Goal: Navigation & Orientation: Understand site structure

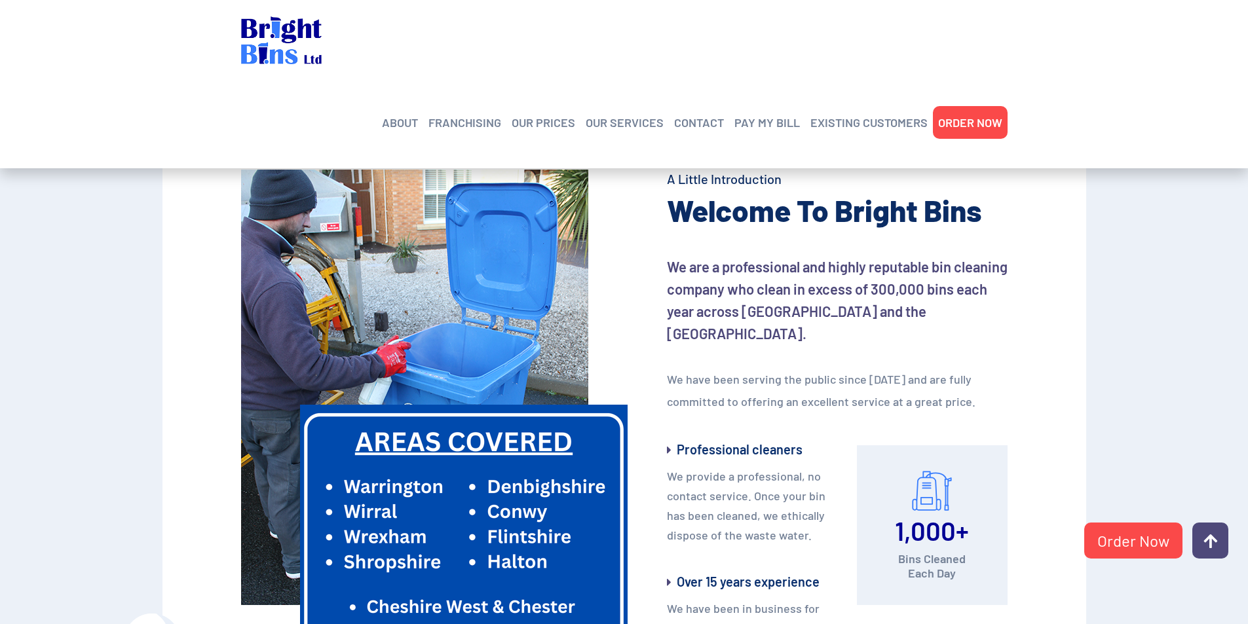
scroll to position [393, 0]
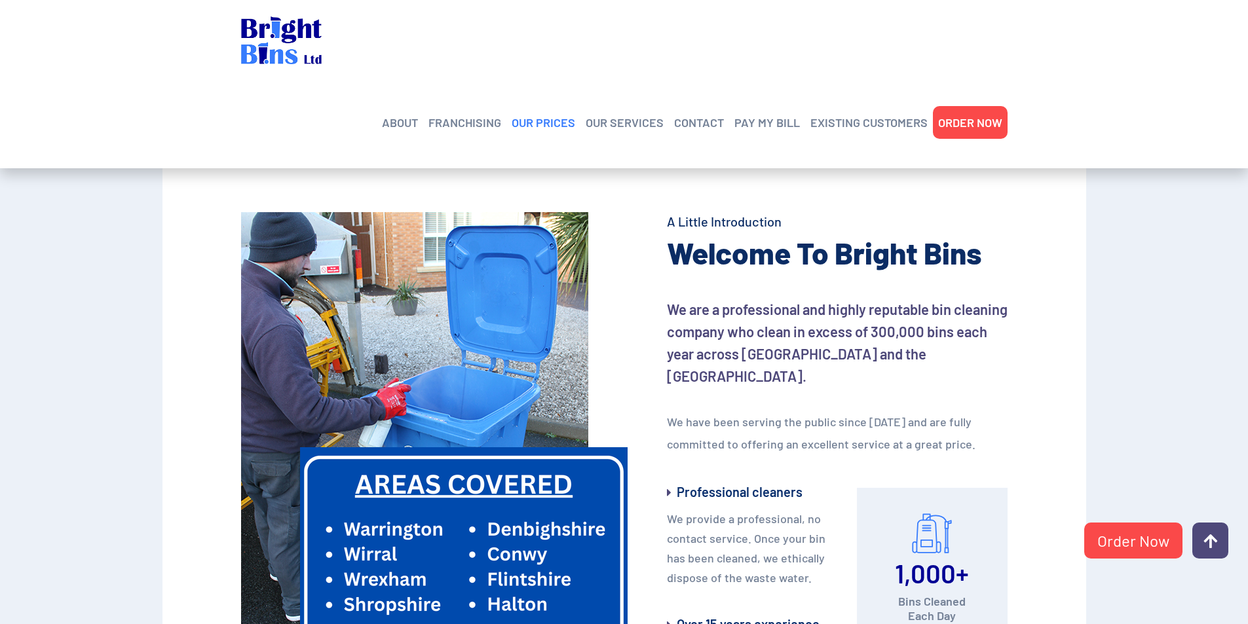
click at [540, 113] on link "OUR PRICES" at bounding box center [544, 123] width 64 height 20
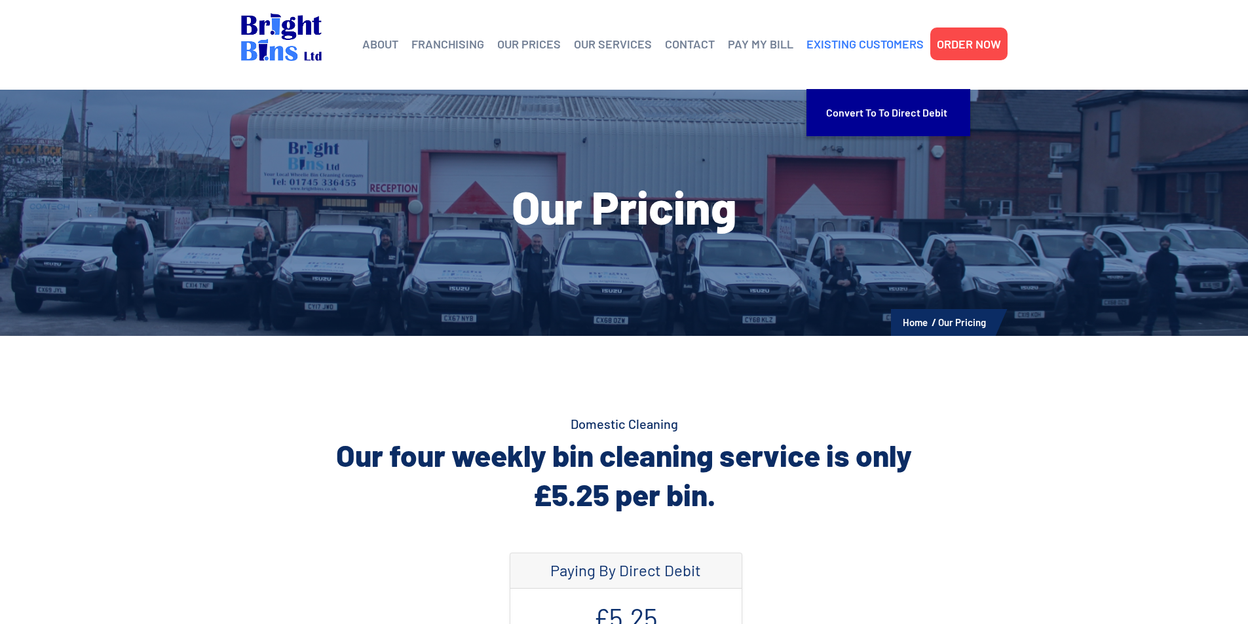
click at [882, 48] on link "EXISTING CUSTOMERS" at bounding box center [864, 44] width 117 height 20
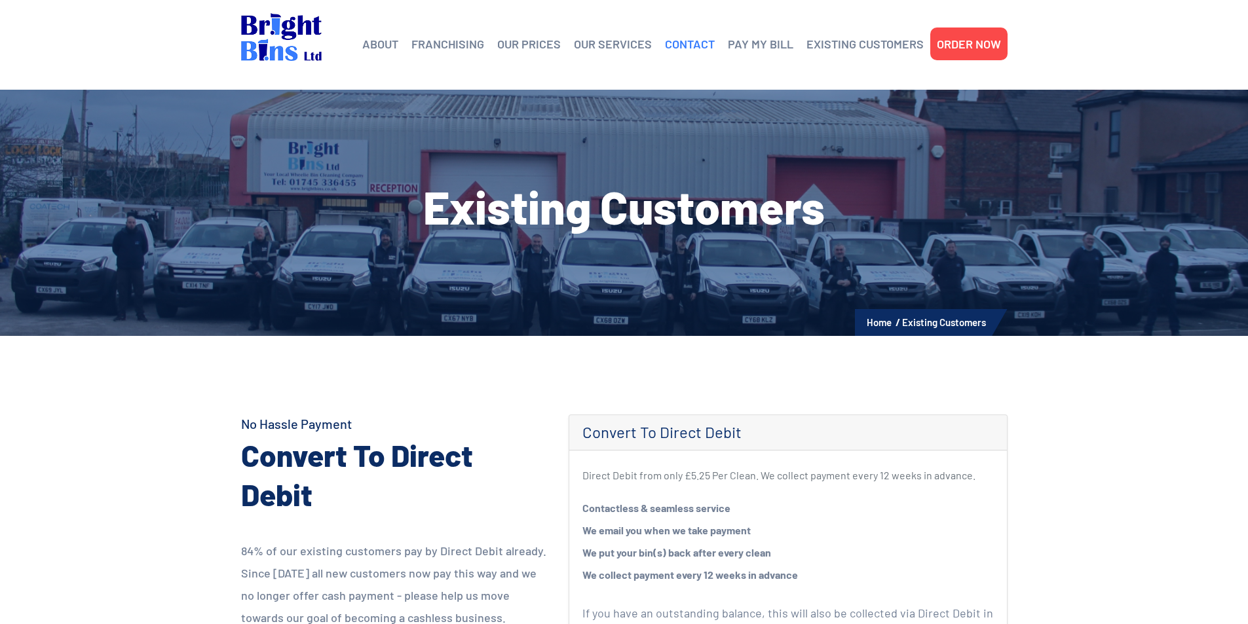
click at [684, 42] on link "CONTACT" at bounding box center [690, 44] width 50 height 20
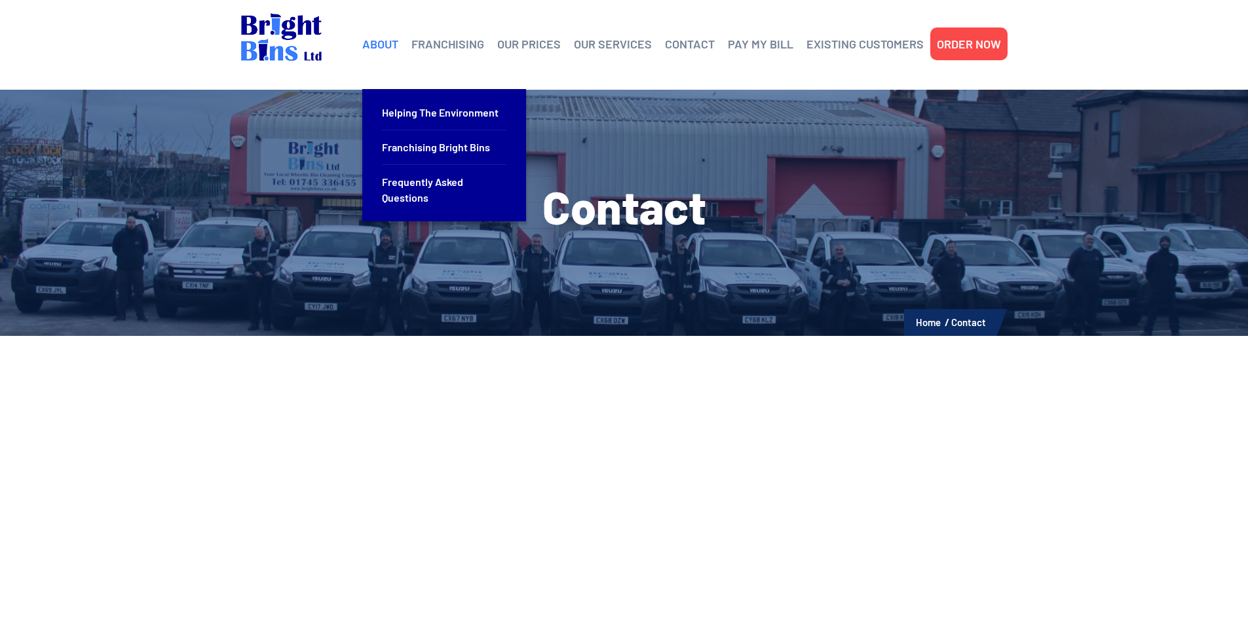
click at [371, 43] on link "ABOUT" at bounding box center [380, 44] width 36 height 20
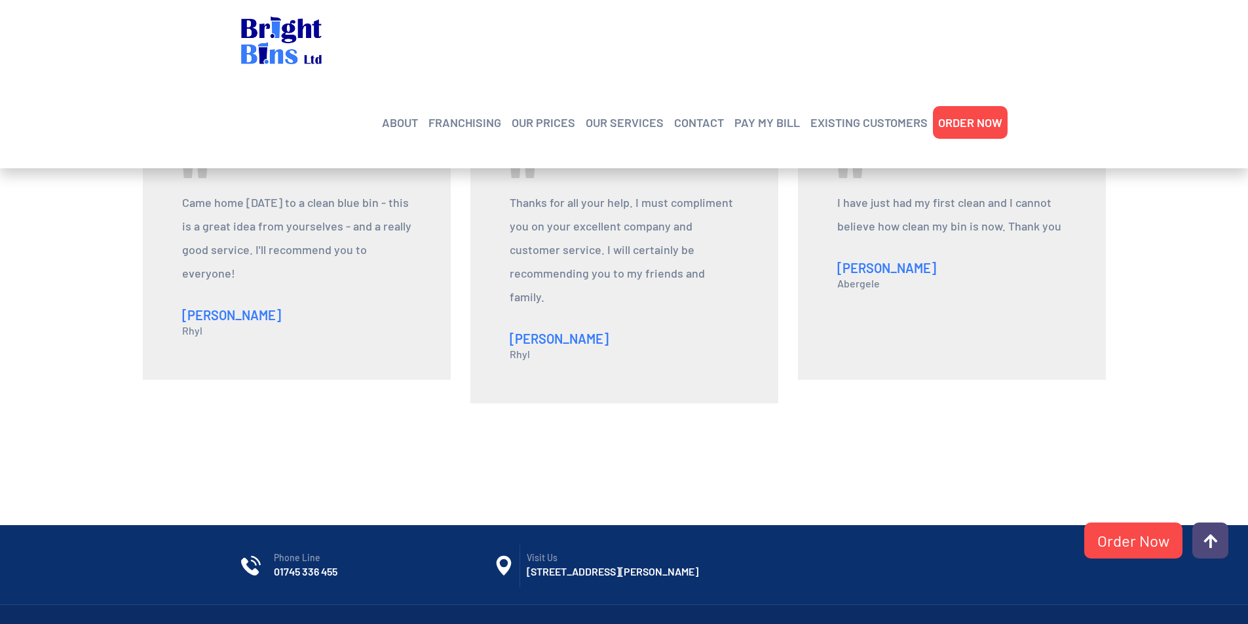
scroll to position [1461, 0]
